Goal: Transaction & Acquisition: Purchase product/service

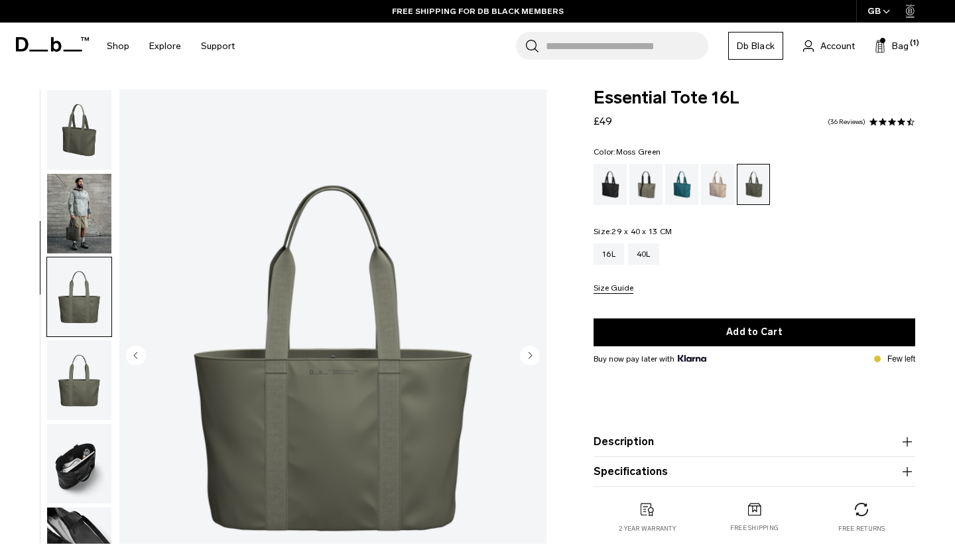
scroll to position [139, 0]
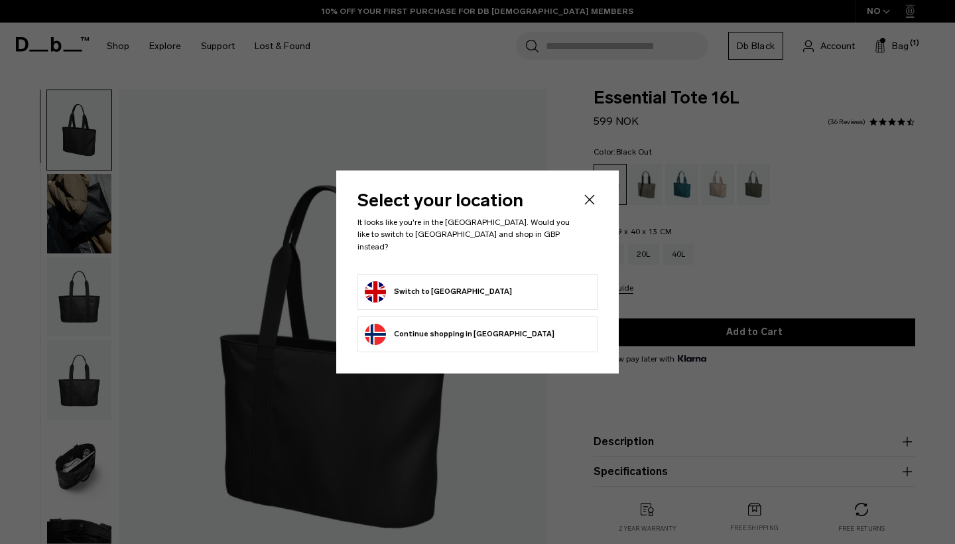
click at [511, 286] on form "Switch to United Kingdom" at bounding box center [477, 291] width 225 height 21
click at [455, 286] on button "Switch to United Kingdom" at bounding box center [438, 291] width 147 height 21
click at [591, 207] on icon "Close" at bounding box center [589, 200] width 16 height 16
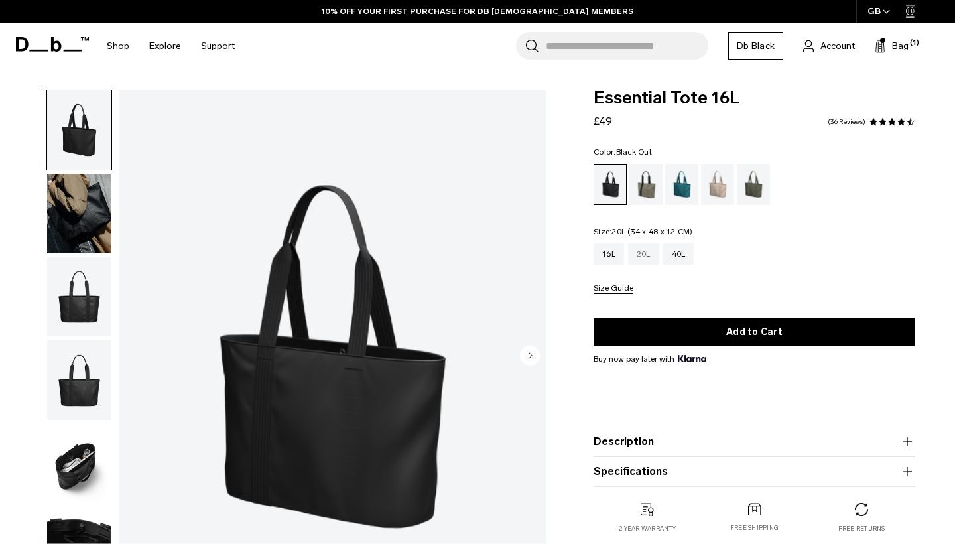
click at [646, 263] on div "20L" at bounding box center [643, 253] width 31 height 21
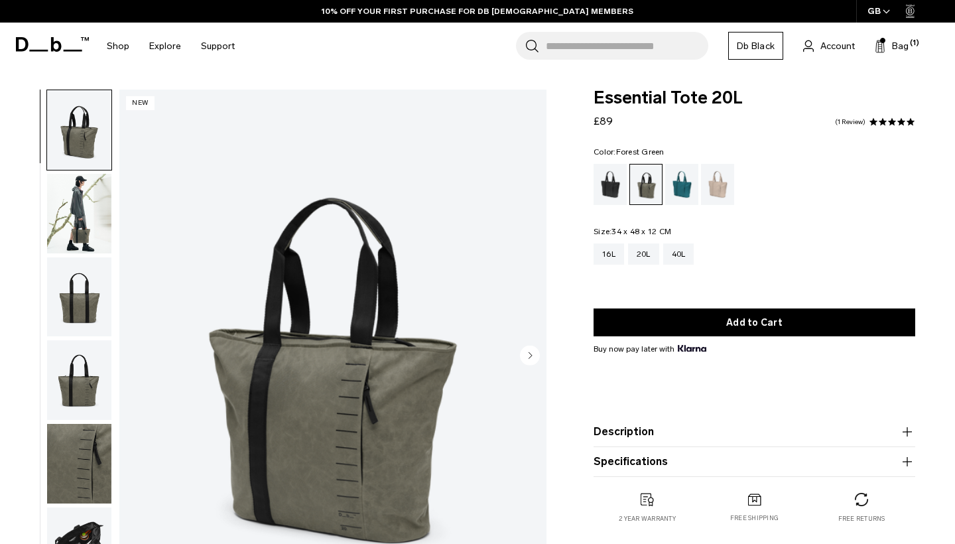
scroll to position [189, 0]
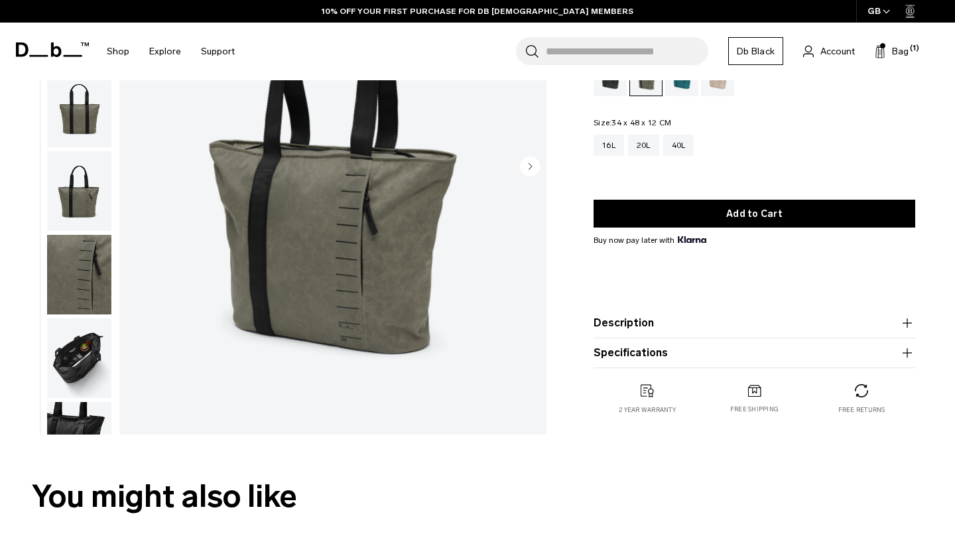
click at [528, 166] on circle "Next slide" at bounding box center [530, 166] width 20 height 20
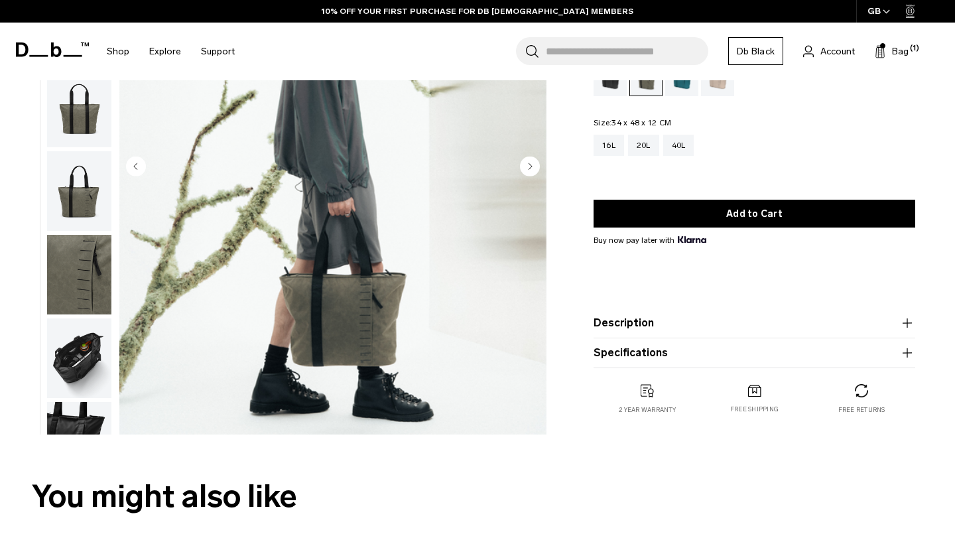
scroll to position [54, 0]
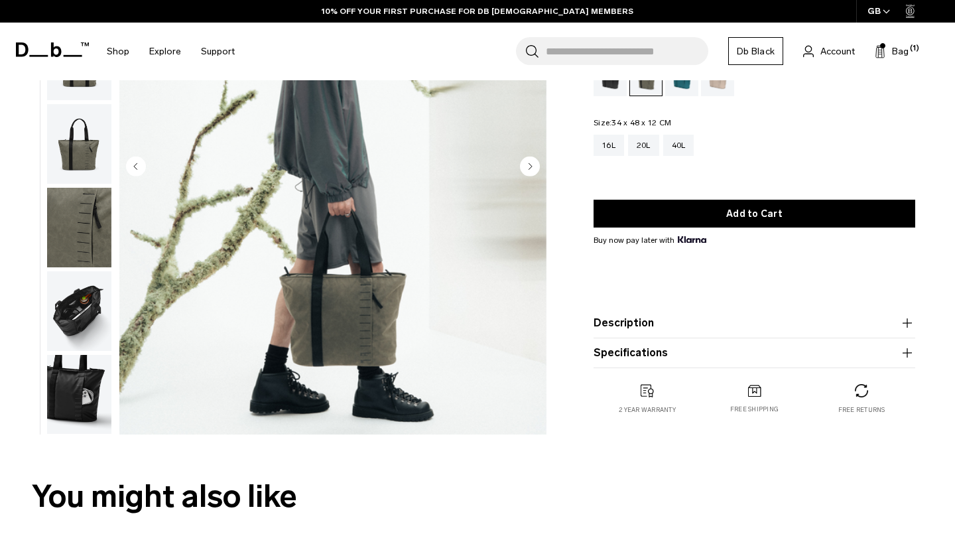
click at [528, 166] on circle "Next slide" at bounding box center [530, 166] width 20 height 20
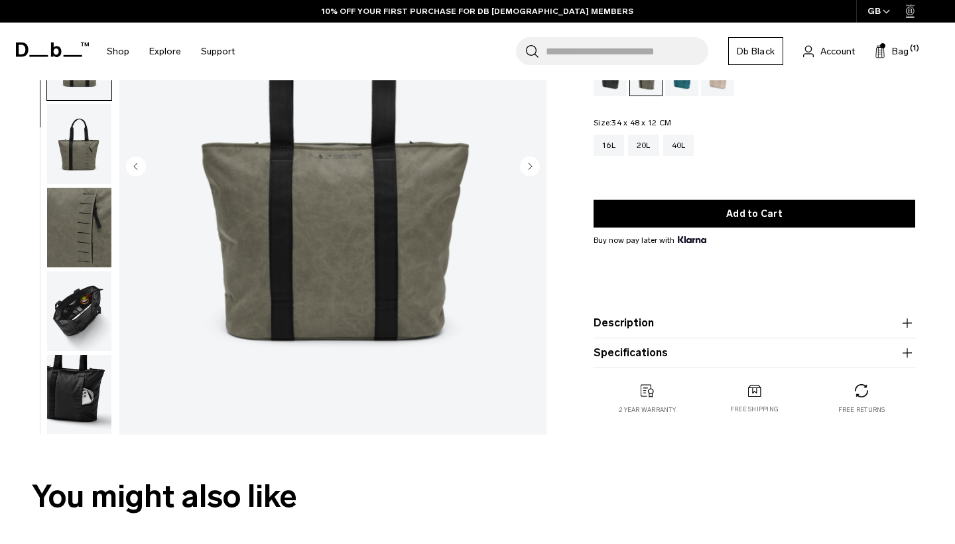
click at [528, 166] on circle "Next slide" at bounding box center [530, 166] width 20 height 20
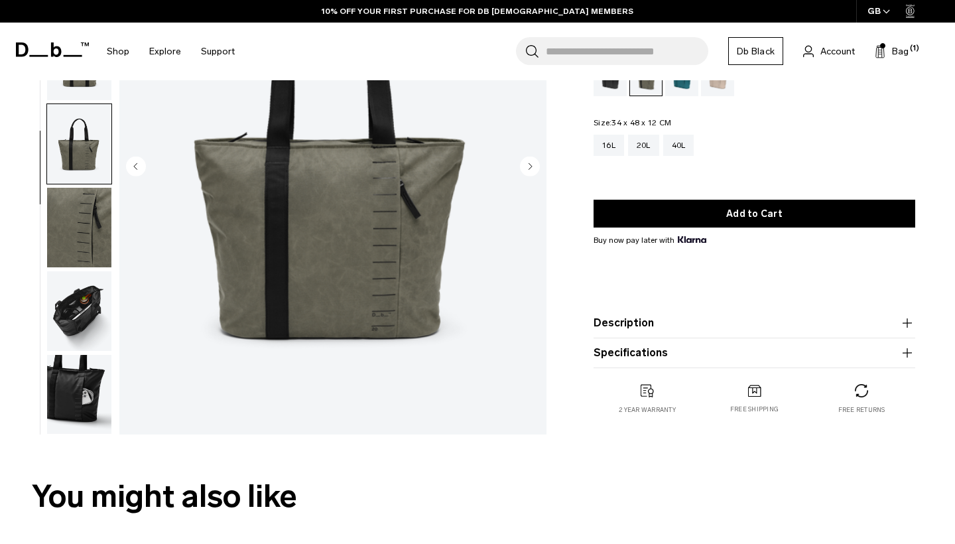
click at [528, 166] on circle "Next slide" at bounding box center [530, 166] width 20 height 20
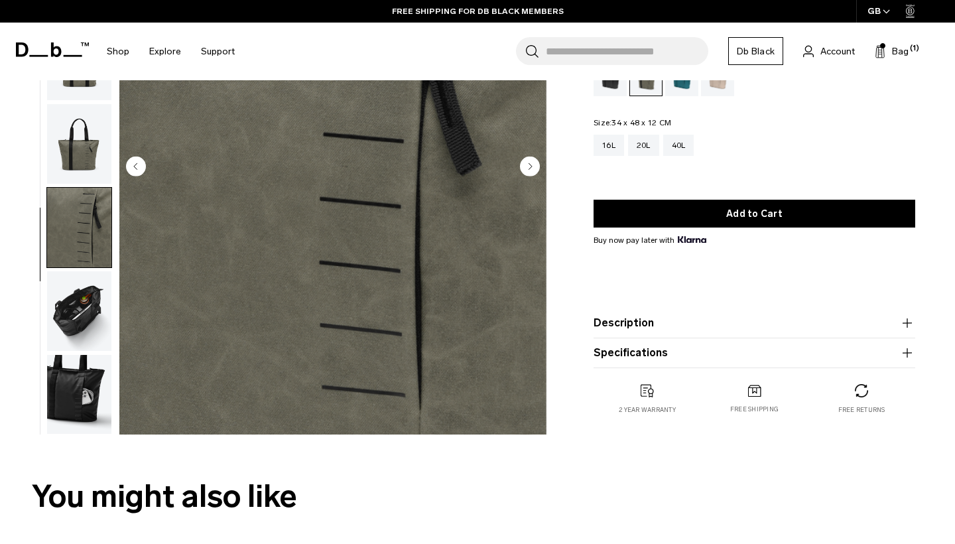
click at [528, 166] on circle "Next slide" at bounding box center [530, 166] width 20 height 20
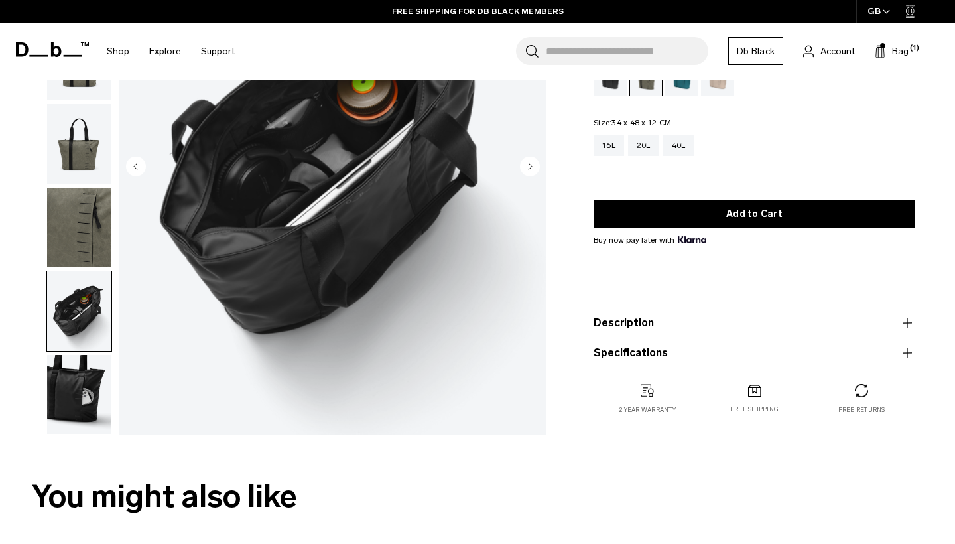
click at [528, 166] on circle "Next slide" at bounding box center [530, 166] width 20 height 20
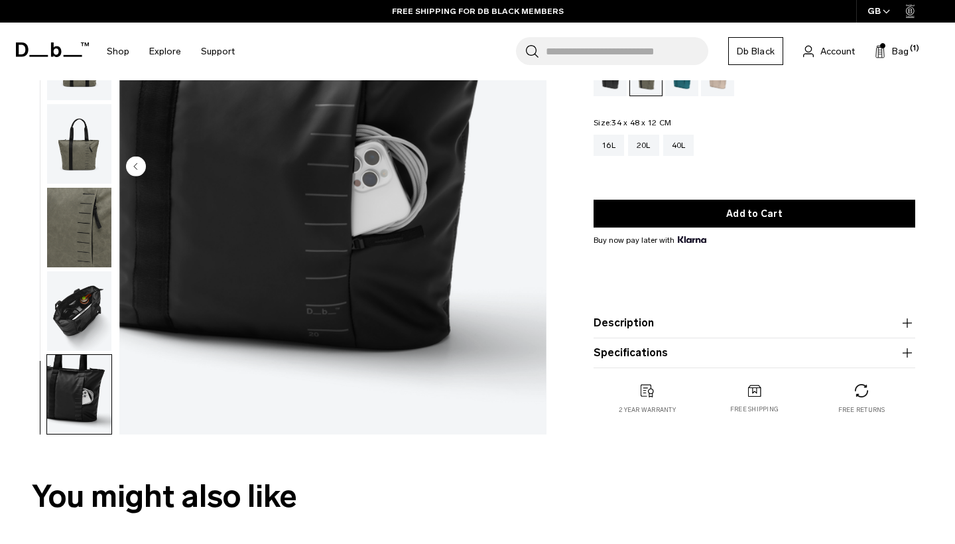
click at [528, 166] on img "7 / 7" at bounding box center [332, 167] width 427 height 533
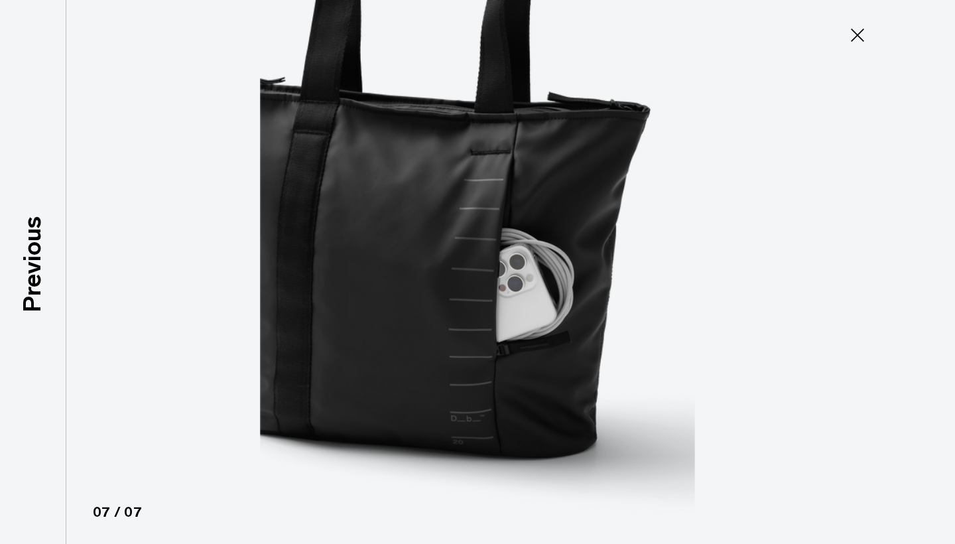
click at [528, 166] on img at bounding box center [477, 272] width 597 height 544
click at [856, 38] on icon at bounding box center [857, 35] width 21 height 21
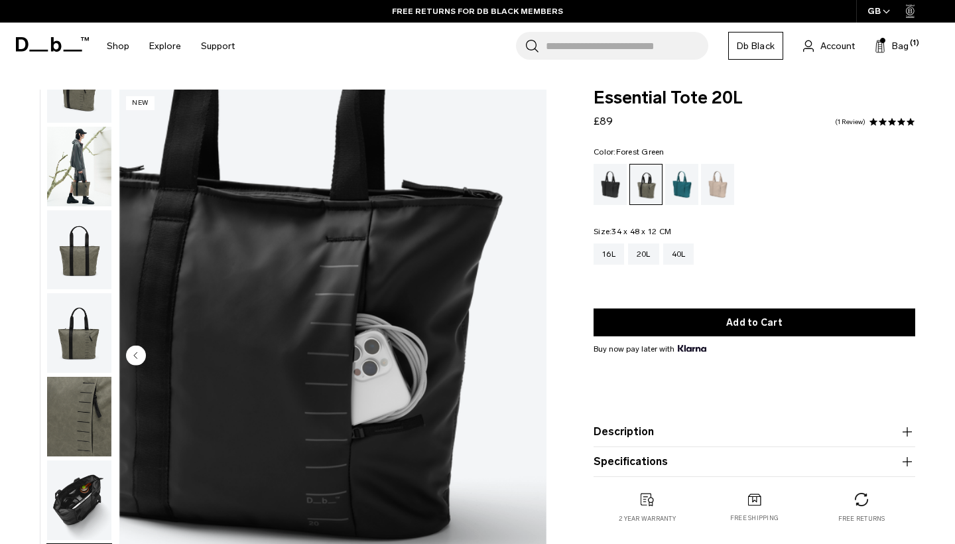
scroll to position [0, 0]
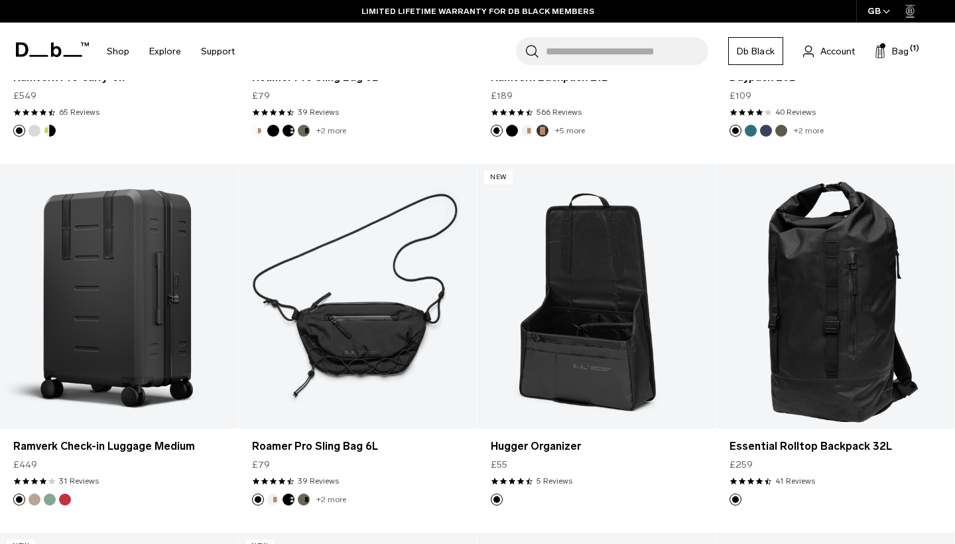
scroll to position [2577, 0]
